Goal: Find specific page/section: Find specific page/section

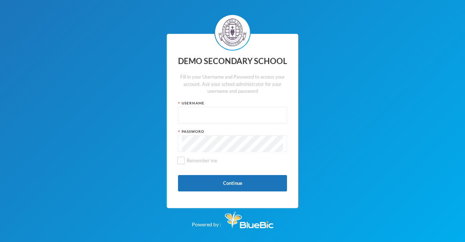
click at [404, 146] on div "DEMO SECONDARY SCHOOL Fill in your Username and Password to access your account…" at bounding box center [232, 121] width 465 height 242
click at [232, 116] on input "text" at bounding box center [232, 115] width 101 height 16
type input "edeh"
click at [241, 183] on button "Continue" at bounding box center [232, 183] width 109 height 16
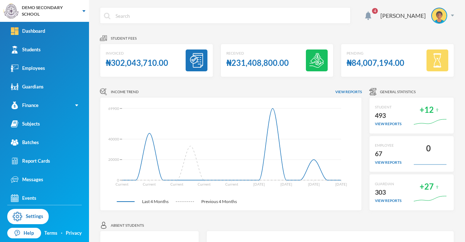
click at [378, 15] on span "4" at bounding box center [375, 11] width 12 height 12
